Goal: Task Accomplishment & Management: Complete application form

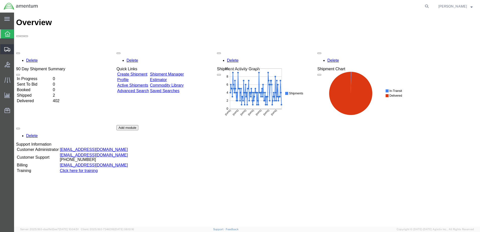
click at [0, 0] on span "Create Shipment" at bounding box center [0, 0] width 0 height 0
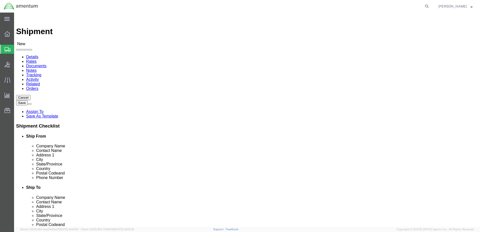
select select
click input "text"
type input "[PERSON_NAME]"
click p "- AMENTUM SERVICES - ([PERSON_NAME]) [STREET_ADDRESS][PERSON_NAME]"
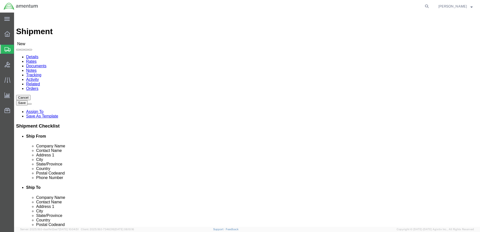
select select "FL"
type input "[PERSON_NAME]"
click input "text"
type input "PAT ME"
click p "- FRCSE/JAX COMMANDING OFFICER - ([PERSON_NAME] OR [PERSON_NAME]) HANGAR 101W, …"
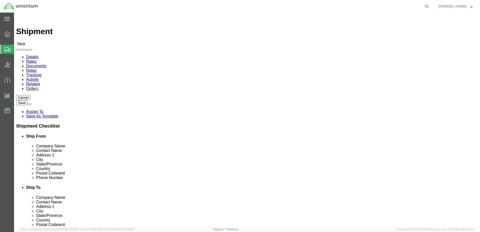
select select "FL"
drag, startPoint x: 280, startPoint y: 103, endPoint x: 303, endPoint y: 106, distance: 22.5
click input "PAT ME"
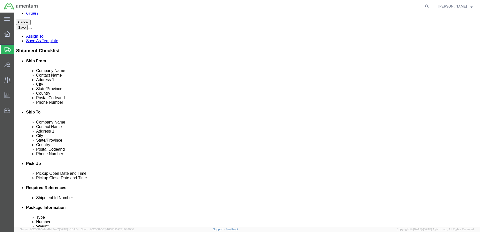
scroll to position [50, 0]
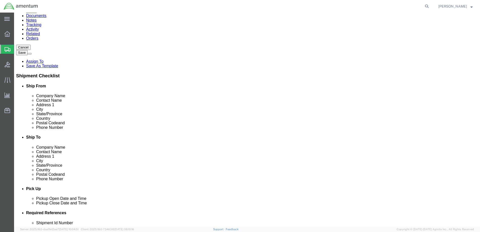
type input "[PERSON_NAME] OR [PERSON_NAME]"
click input "text"
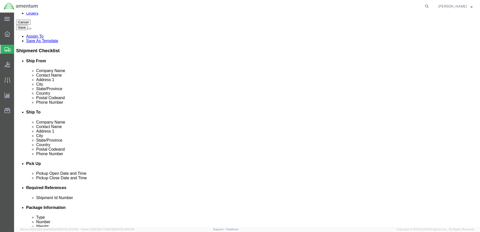
scroll to position [201, 0]
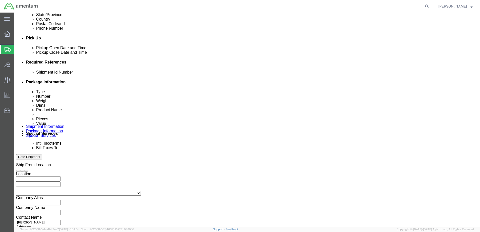
type input "[PERSON_NAME][EMAIL_ADDRESS][PERSON_NAME][DOMAIN_NAME]"
click button "Add reference"
click div "[DATE] 12:00 PM"
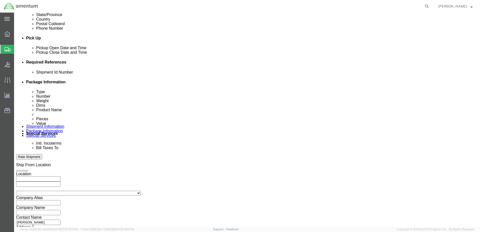
type input "3:00 PM"
click button "Apply"
click div
click input "4:00 PM"
type input "7:00 am"
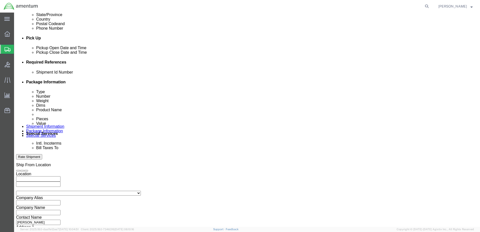
click button "Apply"
click div
type input "3:00 pm"
click button "Apply"
click select "Select Account Type Activity ID Airline Appointment Number ASN Batch Request # …"
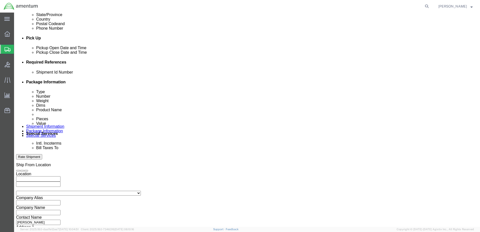
select select "DEPT"
click select "Select Account Type Activity ID Airline Appointment Number ASN Batch Request # …"
select select "PROJNUM"
click select "Select Account Type Activity ID Airline Appointment Number ASN Batch Request # …"
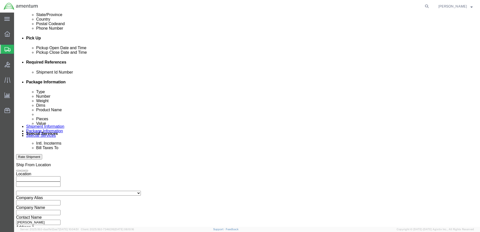
click select "Select Account Type Activity ID Airline Appointment Number ASN Batch Request # …"
select select "PCKSLIP"
click select "Select Account Type Activity ID Airline Appointment Number ASN Batch Request # …"
click input "text"
type input "6000"
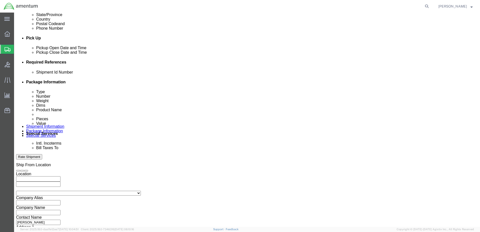
click input "text"
type input "t"
type input "T44"
click input "text"
type input "157307"
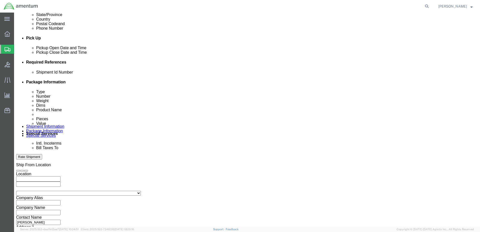
click input "text"
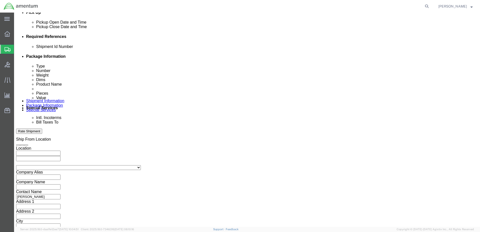
type input "6097.5.000.00.F.00.0.00W.000"
click button "Continue"
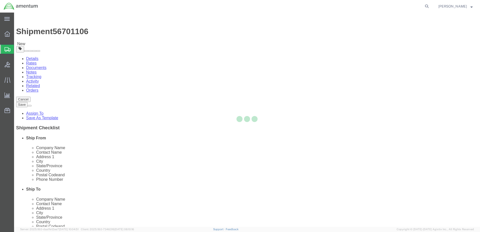
select select "CBOX"
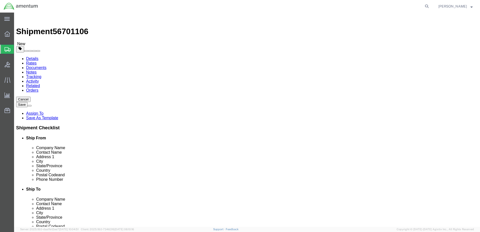
click input "text"
type input "20"
click input "0.00"
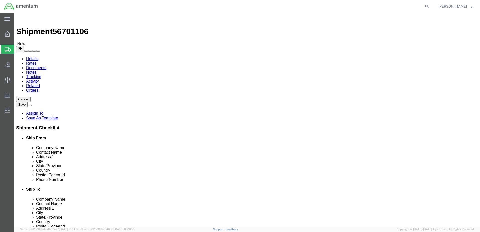
type input "37.00"
click link "Add Content"
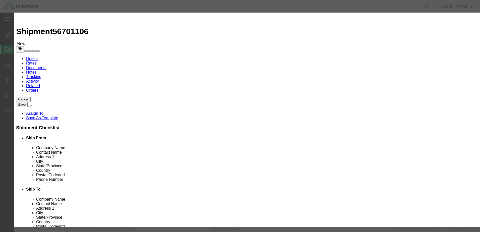
click input "text"
type input "MAIN TIRE"
click input "0"
type input "1"
click input "text"
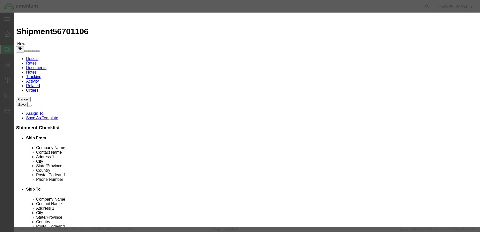
type input "1500"
click button "Save & Close"
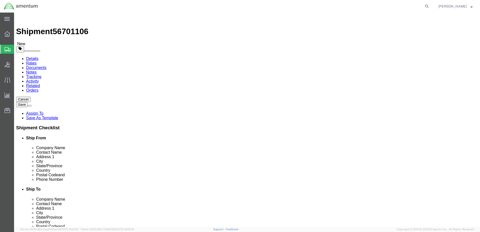
click button "Rate Shipment"
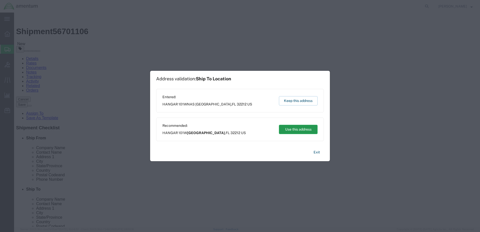
click at [300, 131] on button "Use this address" at bounding box center [298, 129] width 39 height 9
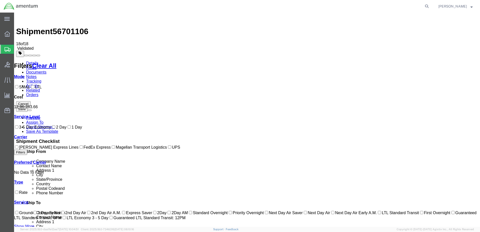
checkbox input "true"
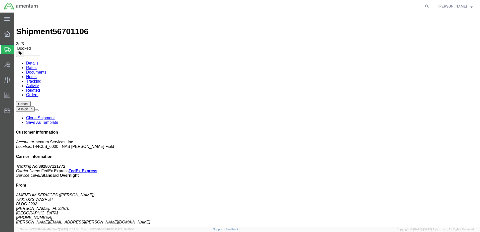
drag, startPoint x: 56, startPoint y: 79, endPoint x: 428, endPoint y: 212, distance: 395.4
